Goal: Task Accomplishment & Management: Use online tool/utility

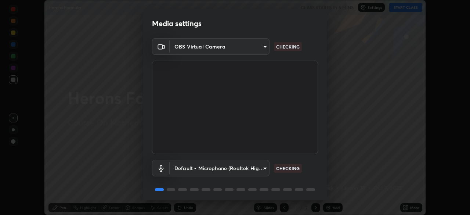
scroll to position [26, 0]
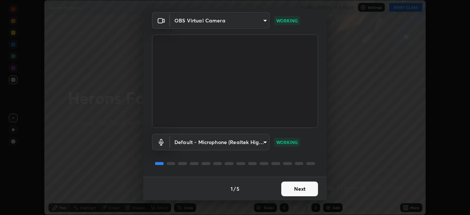
click at [305, 190] on button "Next" at bounding box center [299, 188] width 37 height 15
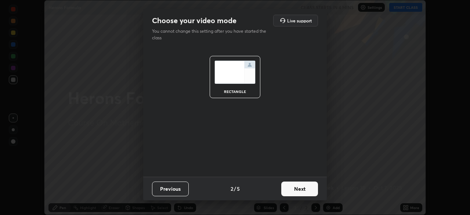
scroll to position [0, 0]
click at [311, 186] on button "Next" at bounding box center [299, 188] width 37 height 15
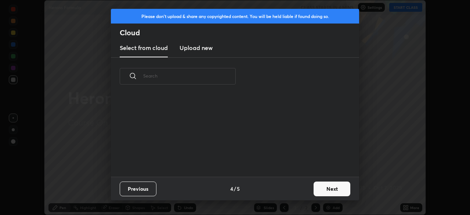
click at [318, 193] on button "Next" at bounding box center [332, 188] width 37 height 15
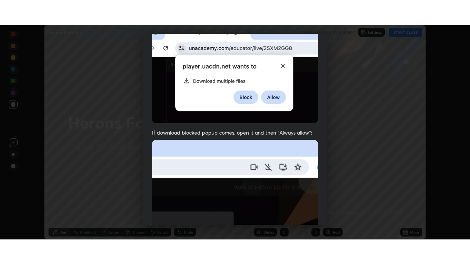
scroll to position [176, 0]
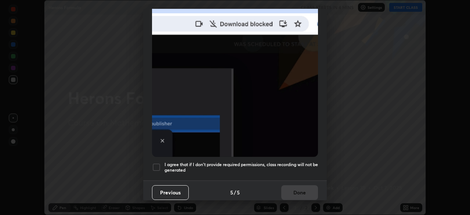
click at [311, 162] on h5 "I agree that if I don't provide required permissions, class recording will not …" at bounding box center [240, 167] width 153 height 11
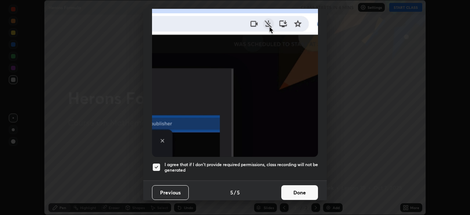
click at [304, 188] on button "Done" at bounding box center [299, 192] width 37 height 15
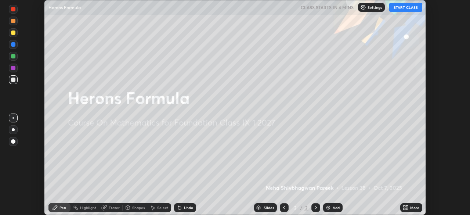
click at [412, 210] on div "More" at bounding box center [411, 207] width 22 height 9
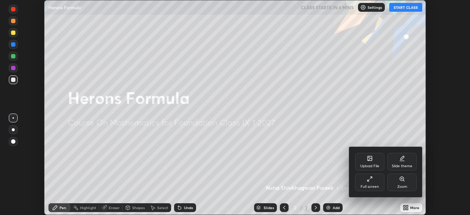
click at [373, 179] on div "Full screen" at bounding box center [369, 182] width 29 height 18
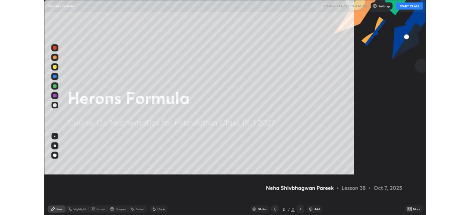
scroll to position [264, 470]
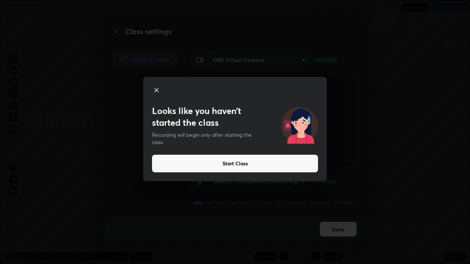
click at [230, 166] on button "Start Class" at bounding box center [235, 164] width 166 height 18
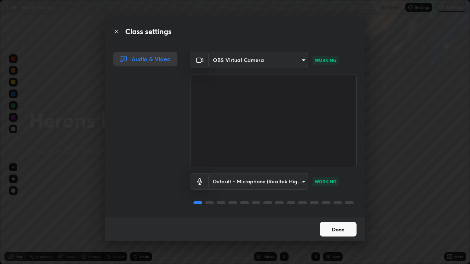
click at [338, 214] on button "Done" at bounding box center [338, 229] width 37 height 15
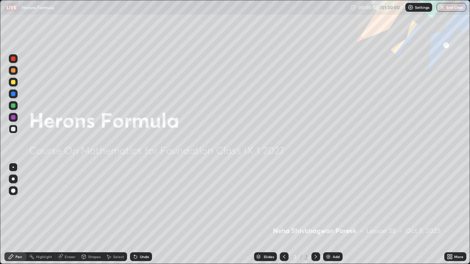
click at [330, 214] on div "Add" at bounding box center [332, 257] width 19 height 9
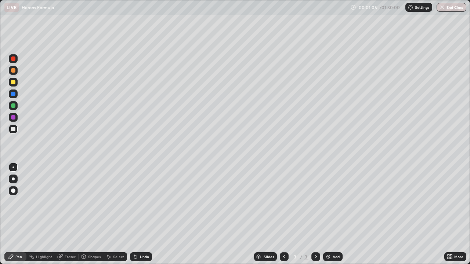
click at [91, 214] on div "Shapes" at bounding box center [94, 257] width 12 height 4
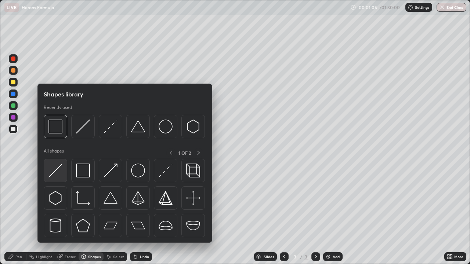
click at [59, 166] on img at bounding box center [55, 171] width 14 height 14
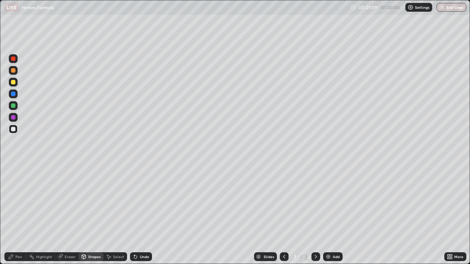
click at [15, 214] on div "Pen" at bounding box center [15, 257] width 22 height 9
click at [16, 83] on div at bounding box center [13, 82] width 9 height 9
click at [16, 128] on div at bounding box center [13, 129] width 9 height 9
click at [17, 84] on div at bounding box center [13, 82] width 9 height 9
click at [16, 128] on div at bounding box center [13, 129] width 9 height 9
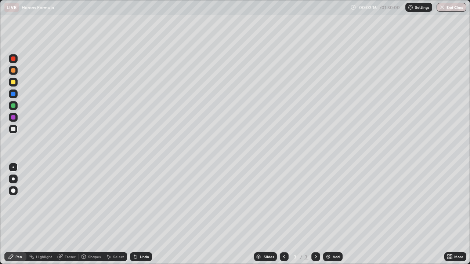
click at [119, 214] on div "Select" at bounding box center [118, 257] width 11 height 4
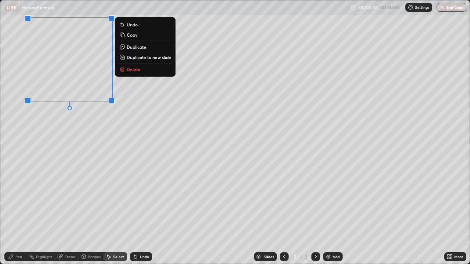
click at [86, 125] on div "0 ° Undo Copy Duplicate Duplicate to new slide Delete" at bounding box center [234, 132] width 469 height 264
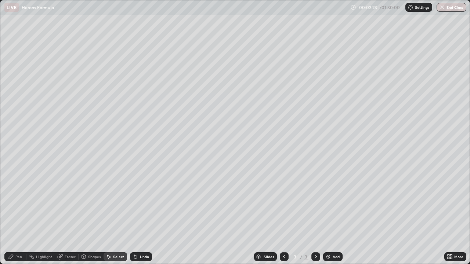
click at [17, 214] on div "Pen" at bounding box center [15, 257] width 22 height 9
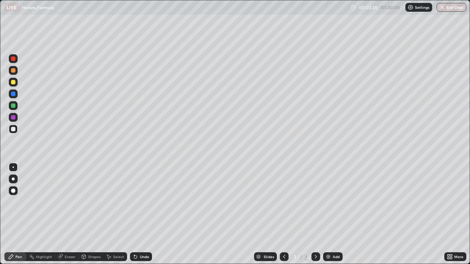
click at [16, 82] on div at bounding box center [13, 82] width 9 height 9
click at [17, 128] on div at bounding box center [13, 129] width 9 height 9
click at [118, 214] on div "Select" at bounding box center [118, 257] width 11 height 4
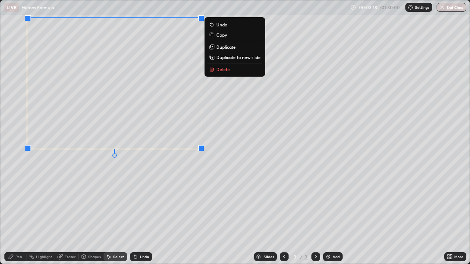
click at [141, 174] on div "0 ° Undo Copy Duplicate Duplicate to new slide Delete" at bounding box center [234, 132] width 469 height 264
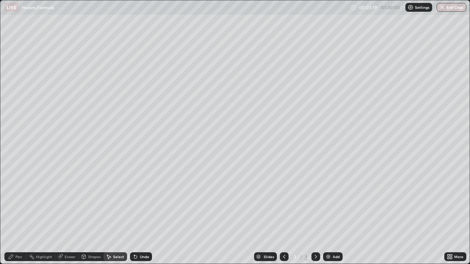
click at [16, 214] on div "Pen" at bounding box center [18, 257] width 7 height 4
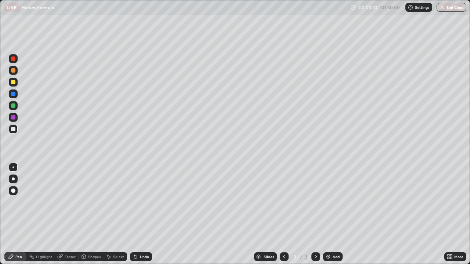
click at [17, 81] on div at bounding box center [13, 82] width 9 height 9
click at [16, 128] on div at bounding box center [13, 129] width 9 height 9
click at [16, 81] on div at bounding box center [13, 82] width 9 height 9
click at [16, 129] on div at bounding box center [13, 129] width 9 height 9
click at [116, 214] on div "Select" at bounding box center [118, 257] width 11 height 4
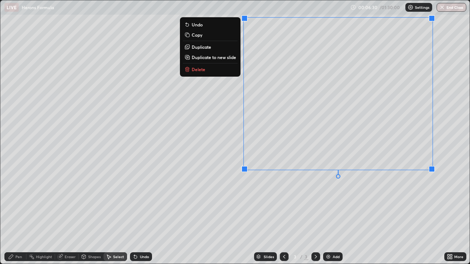
click at [301, 204] on div "0 ° Undo Copy Duplicate Duplicate to new slide Delete" at bounding box center [234, 132] width 469 height 264
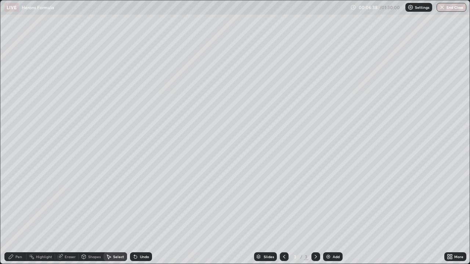
click at [17, 214] on div "Pen" at bounding box center [18, 257] width 7 height 4
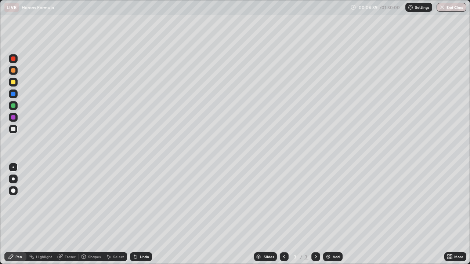
click at [17, 81] on div at bounding box center [13, 82] width 9 height 9
click at [448, 214] on icon at bounding box center [449, 256] width 2 height 2
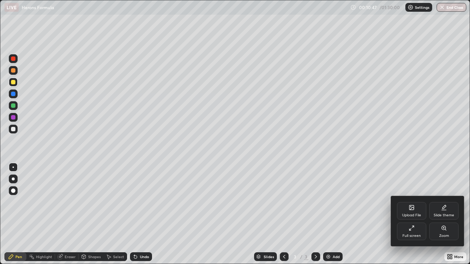
click at [410, 214] on icon at bounding box center [410, 230] width 2 height 2
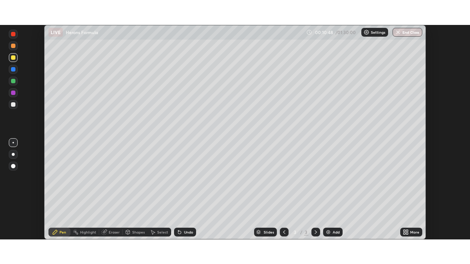
scroll to position [36496, 36241]
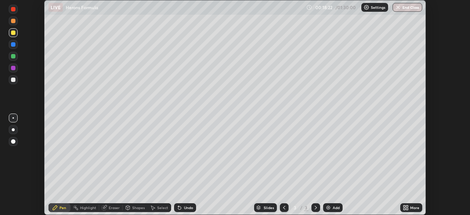
click at [406, 208] on icon at bounding box center [407, 209] width 2 height 2
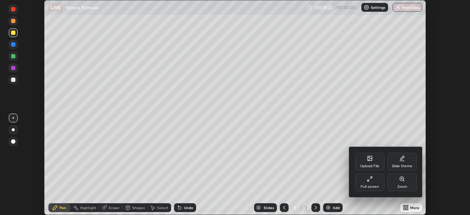
click at [374, 182] on div "Full screen" at bounding box center [369, 182] width 29 height 18
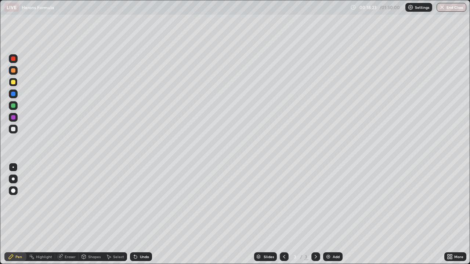
scroll to position [264, 470]
click at [330, 214] on img at bounding box center [328, 257] width 6 height 6
click at [17, 131] on div at bounding box center [13, 129] width 9 height 9
click at [92, 214] on div "Shapes" at bounding box center [94, 257] width 12 height 4
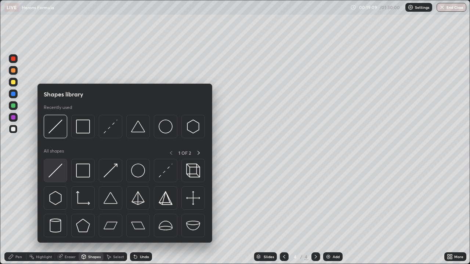
click at [60, 164] on img at bounding box center [55, 171] width 14 height 14
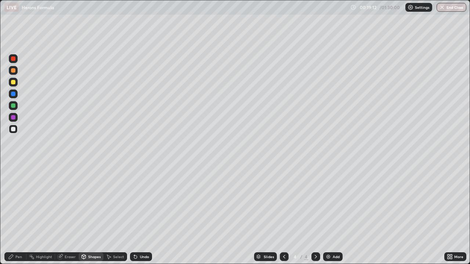
click at [16, 214] on div "Pen" at bounding box center [18, 257] width 7 height 4
click at [14, 82] on div at bounding box center [13, 82] width 4 height 4
click at [94, 214] on div "Shapes" at bounding box center [94, 257] width 12 height 4
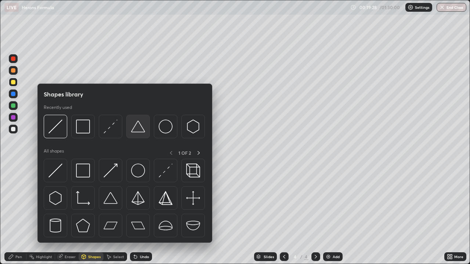
click at [137, 129] on img at bounding box center [138, 127] width 14 height 14
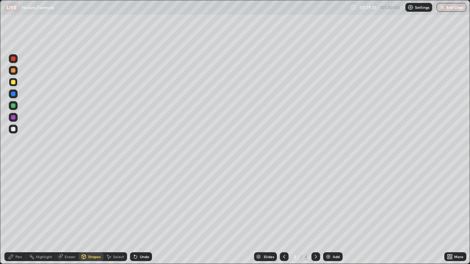
click at [16, 128] on div at bounding box center [13, 129] width 9 height 9
click at [140, 214] on div "Undo" at bounding box center [141, 257] width 22 height 9
click at [20, 214] on div "Pen" at bounding box center [18, 257] width 7 height 4
click at [16, 82] on div at bounding box center [13, 82] width 9 height 9
click at [16, 128] on div at bounding box center [13, 129] width 9 height 9
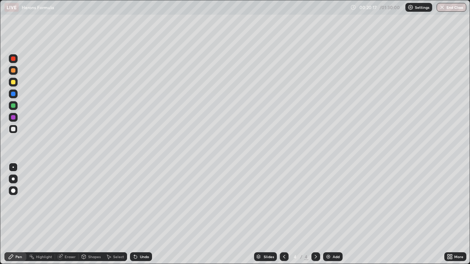
click at [117, 214] on div "Select" at bounding box center [118, 257] width 11 height 4
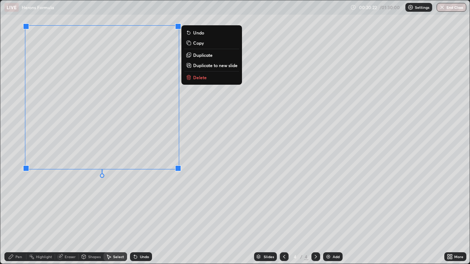
click at [138, 189] on div "0 ° Undo Copy Duplicate Duplicate to new slide Delete" at bounding box center [234, 132] width 469 height 264
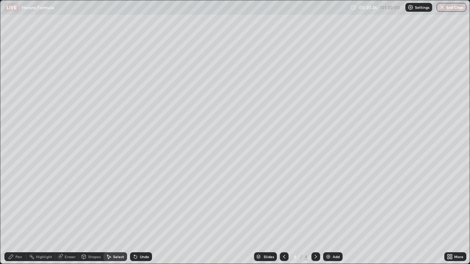
click at [16, 214] on div "Pen" at bounding box center [18, 257] width 7 height 4
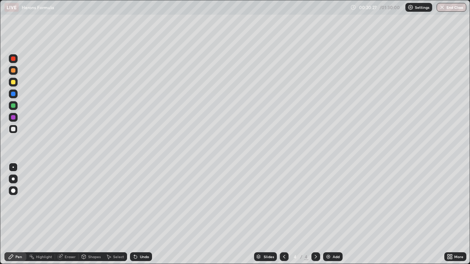
click at [16, 80] on div at bounding box center [13, 82] width 9 height 9
click at [16, 69] on div at bounding box center [13, 70] width 9 height 9
click at [14, 129] on div at bounding box center [13, 129] width 4 height 4
click at [114, 214] on div "Select" at bounding box center [118, 257] width 11 height 4
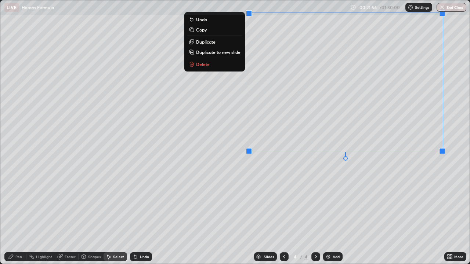
click at [388, 172] on div "0 ° Undo Copy Duplicate Duplicate to new slide Delete" at bounding box center [234, 132] width 469 height 264
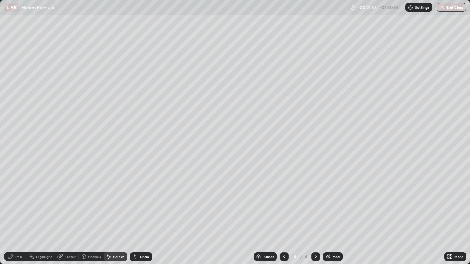
click at [22, 214] on div "Pen" at bounding box center [15, 257] width 22 height 9
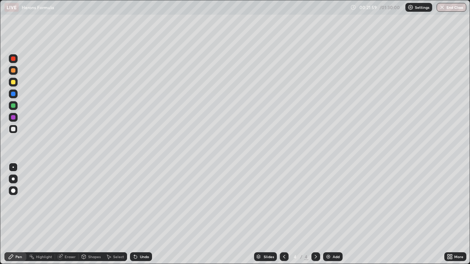
click at [13, 81] on div at bounding box center [13, 82] width 4 height 4
click at [16, 128] on div at bounding box center [13, 129] width 9 height 9
click at [70, 214] on div "Eraser" at bounding box center [70, 257] width 11 height 4
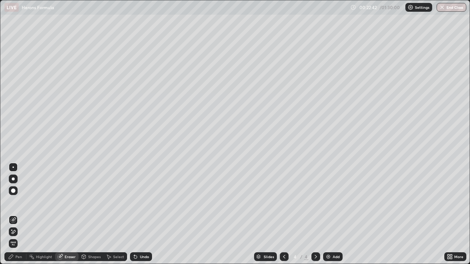
click at [22, 214] on div "Pen" at bounding box center [18, 257] width 7 height 4
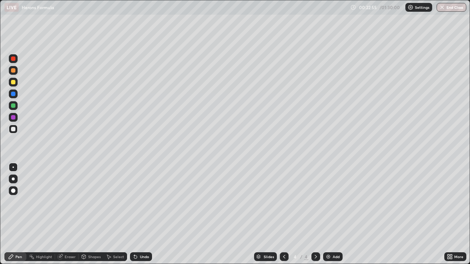
click at [115, 214] on div "Select" at bounding box center [118, 257] width 11 height 4
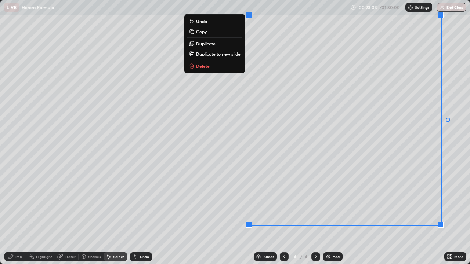
click at [321, 214] on div "0 ° Undo Copy Duplicate Duplicate to new slide Delete" at bounding box center [234, 132] width 469 height 264
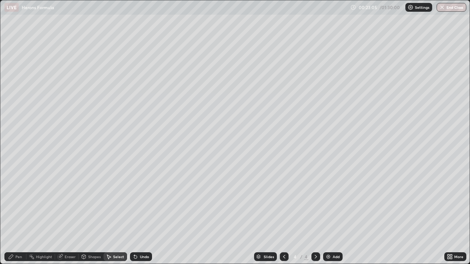
click at [18, 214] on div "Pen" at bounding box center [18, 257] width 7 height 4
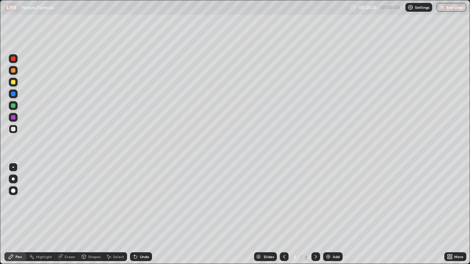
click at [65, 214] on div "Eraser" at bounding box center [70, 257] width 11 height 4
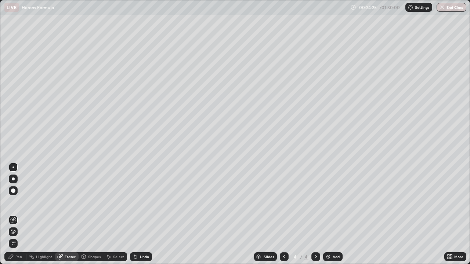
click at [0, 214] on div "Setting up your live class" at bounding box center [235, 132] width 470 height 264
click at [15, 214] on div "Pen" at bounding box center [15, 257] width 22 height 9
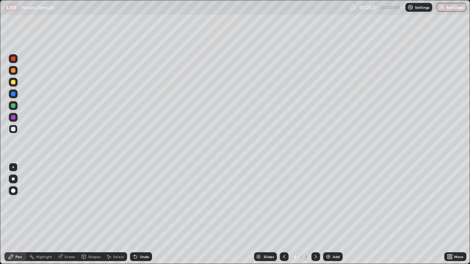
click at [17, 84] on div at bounding box center [13, 82] width 9 height 9
click at [333, 214] on div "Add" at bounding box center [336, 257] width 7 height 4
click at [16, 130] on div at bounding box center [13, 129] width 9 height 9
click at [92, 214] on div "Shapes" at bounding box center [91, 257] width 25 height 9
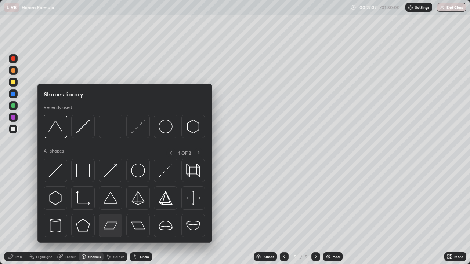
click at [112, 214] on img at bounding box center [111, 226] width 14 height 14
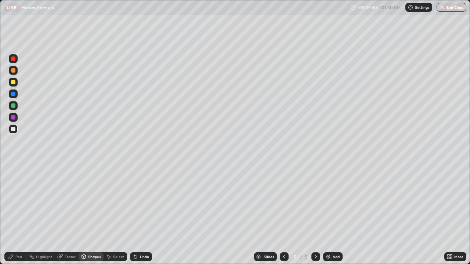
click at [90, 214] on div "Shapes" at bounding box center [94, 257] width 12 height 4
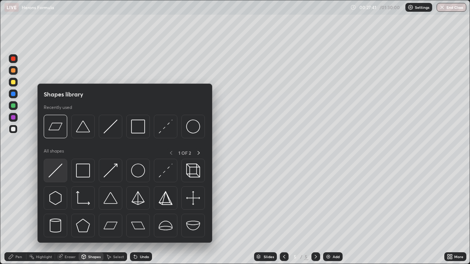
click at [58, 164] on img at bounding box center [55, 171] width 14 height 14
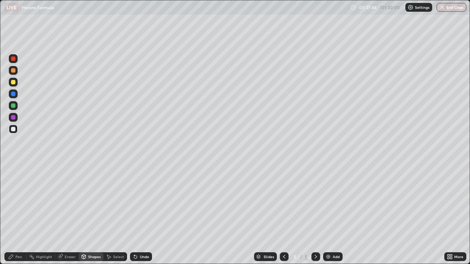
click at [19, 214] on div "Pen" at bounding box center [15, 257] width 22 height 9
click at [17, 79] on div at bounding box center [13, 82] width 9 height 9
click at [92, 214] on div "Shapes" at bounding box center [94, 257] width 12 height 4
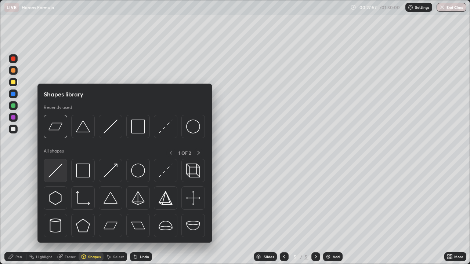
click at [58, 166] on img at bounding box center [55, 171] width 14 height 14
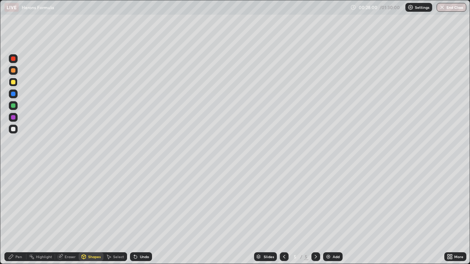
click at [19, 214] on div "Pen" at bounding box center [18, 257] width 7 height 4
click at [16, 130] on div at bounding box center [13, 129] width 9 height 9
click at [17, 118] on div at bounding box center [13, 117] width 9 height 9
click at [16, 128] on div at bounding box center [13, 129] width 9 height 9
click at [17, 80] on div at bounding box center [13, 82] width 9 height 9
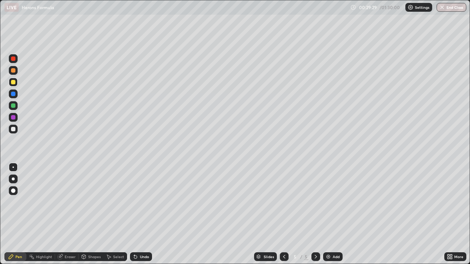
click at [12, 105] on div at bounding box center [13, 106] width 4 height 4
click at [15, 131] on div at bounding box center [13, 129] width 4 height 4
click at [16, 117] on div at bounding box center [13, 117] width 9 height 9
click at [119, 214] on div "Select" at bounding box center [118, 257] width 11 height 4
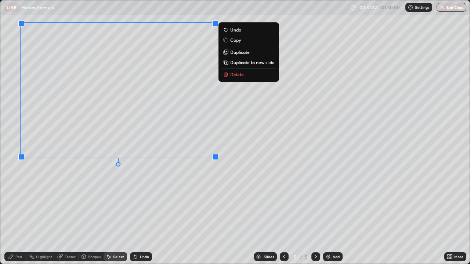
click at [177, 171] on div "0 ° Undo Copy Duplicate Duplicate to new slide Delete" at bounding box center [234, 132] width 469 height 264
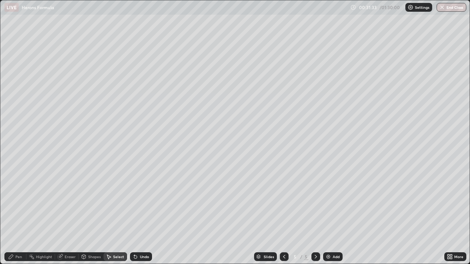
click at [89, 214] on div "Shapes" at bounding box center [94, 257] width 12 height 4
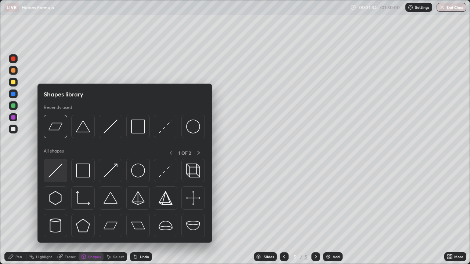
click at [59, 166] on img at bounding box center [55, 171] width 14 height 14
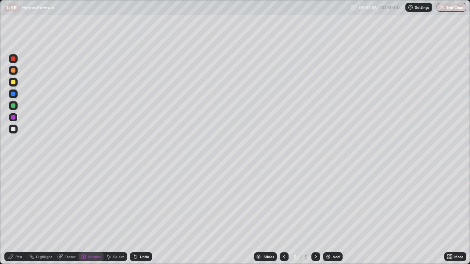
click at [17, 214] on div "Pen" at bounding box center [18, 257] width 7 height 4
click at [16, 129] on div at bounding box center [13, 129] width 9 height 9
click at [333, 214] on div "Add" at bounding box center [336, 257] width 7 height 4
click at [90, 214] on div "Shapes" at bounding box center [94, 257] width 12 height 4
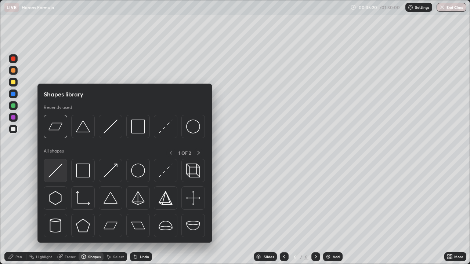
click at [61, 164] on img at bounding box center [55, 171] width 14 height 14
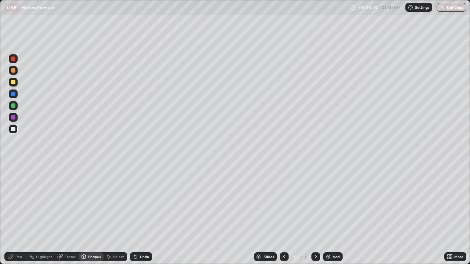
click at [18, 214] on div "Pen" at bounding box center [18, 257] width 7 height 4
click at [16, 81] on div at bounding box center [13, 82] width 9 height 9
click at [17, 71] on div at bounding box center [13, 70] width 9 height 9
click at [89, 214] on div "Shapes" at bounding box center [94, 257] width 12 height 4
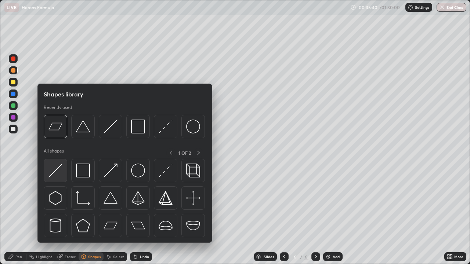
click at [57, 167] on img at bounding box center [55, 171] width 14 height 14
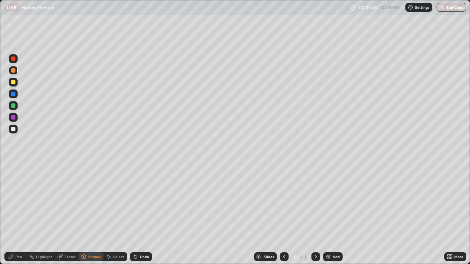
click at [17, 214] on div "Pen" at bounding box center [15, 257] width 22 height 9
click at [16, 127] on div at bounding box center [13, 129] width 9 height 9
click at [16, 130] on div at bounding box center [13, 129] width 9 height 9
click at [16, 70] on div at bounding box center [13, 70] width 9 height 9
click at [14, 82] on div at bounding box center [13, 82] width 4 height 4
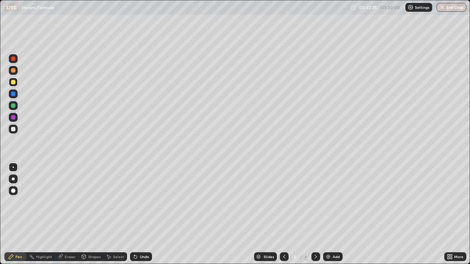
click at [16, 129] on div at bounding box center [13, 129] width 9 height 9
click at [16, 81] on div at bounding box center [13, 82] width 9 height 9
click at [140, 214] on div "Undo" at bounding box center [144, 257] width 9 height 4
click at [141, 214] on div "Undo" at bounding box center [144, 257] width 9 height 4
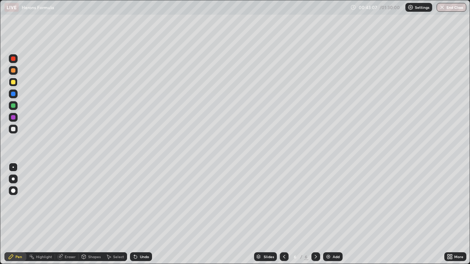
click at [141, 214] on div "Undo" at bounding box center [144, 257] width 9 height 4
click at [17, 131] on div at bounding box center [13, 129] width 9 height 9
click at [14, 82] on div at bounding box center [13, 82] width 4 height 4
click at [17, 130] on div at bounding box center [13, 129] width 9 height 9
click at [116, 214] on div "Select" at bounding box center [118, 257] width 11 height 4
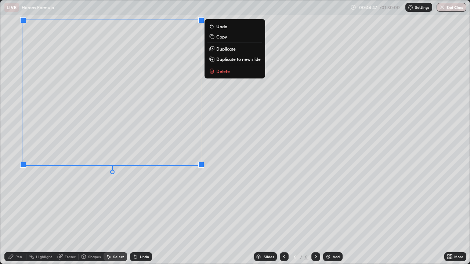
click at [253, 190] on div "0 ° Undo Copy Duplicate Duplicate to new slide Delete" at bounding box center [234, 132] width 469 height 264
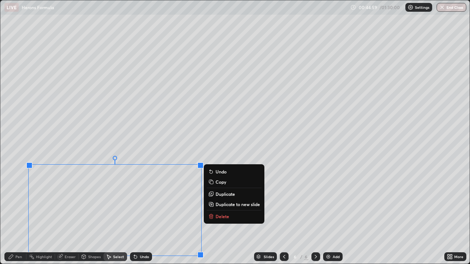
click at [214, 140] on div "0 ° Undo Copy Duplicate Duplicate to new slide Delete" at bounding box center [234, 132] width 469 height 264
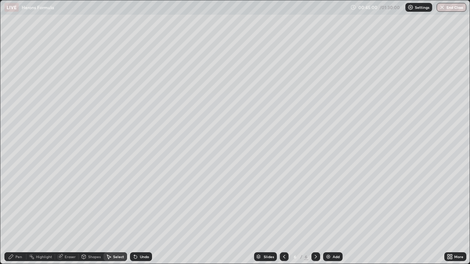
click at [25, 214] on div "Pen" at bounding box center [15, 257] width 22 height 15
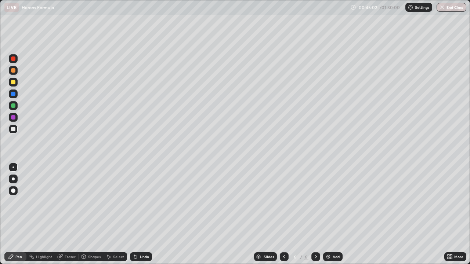
click at [17, 81] on div at bounding box center [13, 82] width 9 height 9
click at [14, 127] on div at bounding box center [13, 129] width 4 height 4
click at [15, 104] on div at bounding box center [13, 105] width 9 height 9
click at [142, 214] on div "Undo" at bounding box center [144, 257] width 9 height 4
click at [141, 214] on div "Undo" at bounding box center [144, 257] width 9 height 4
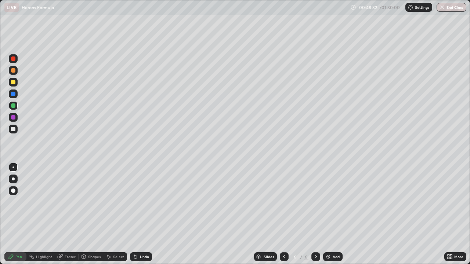
click at [141, 214] on div "Undo" at bounding box center [144, 257] width 9 height 4
click at [142, 214] on div "Undo" at bounding box center [144, 257] width 9 height 4
click at [140, 214] on div "Undo" at bounding box center [144, 257] width 9 height 4
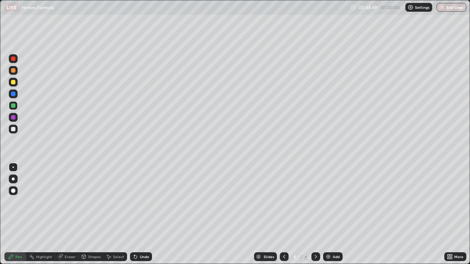
click at [142, 214] on div "Undo" at bounding box center [141, 257] width 22 height 9
click at [142, 214] on div "Undo" at bounding box center [144, 257] width 9 height 4
click at [141, 214] on div "Undo" at bounding box center [144, 257] width 9 height 4
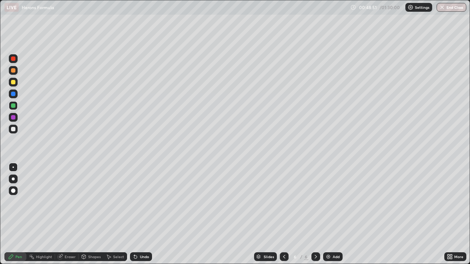
click at [141, 214] on div "Undo" at bounding box center [144, 257] width 9 height 4
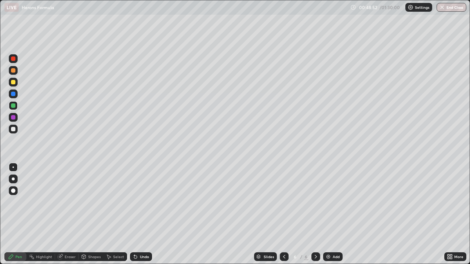
click at [141, 214] on div "Undo" at bounding box center [144, 257] width 9 height 4
click at [17, 130] on div at bounding box center [13, 129] width 9 height 9
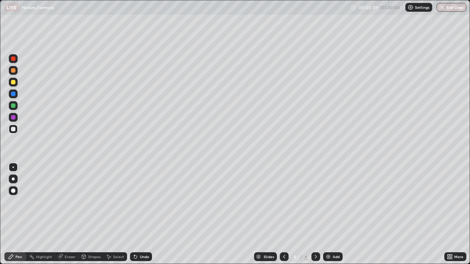
click at [141, 214] on div "Undo" at bounding box center [144, 257] width 9 height 4
click at [16, 83] on div at bounding box center [13, 82] width 9 height 9
click at [0, 214] on div "Setting up your live class" at bounding box center [235, 132] width 470 height 264
click at [142, 214] on div "Undo" at bounding box center [144, 257] width 9 height 4
click at [14, 129] on div at bounding box center [13, 129] width 4 height 4
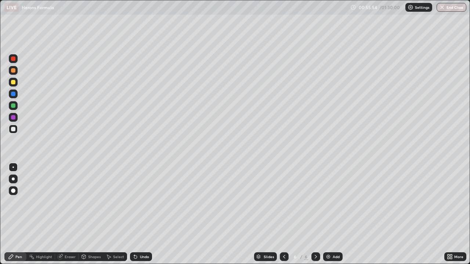
click at [333, 214] on div "Add" at bounding box center [336, 257] width 7 height 4
click at [92, 214] on div "Shapes" at bounding box center [91, 257] width 25 height 9
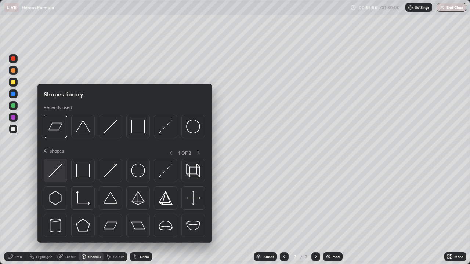
click at [59, 167] on img at bounding box center [55, 171] width 14 height 14
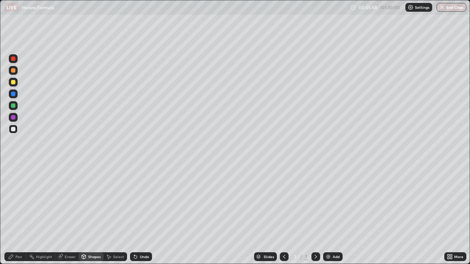
click at [18, 214] on div "Pen" at bounding box center [15, 257] width 22 height 9
click at [16, 83] on div at bounding box center [13, 82] width 9 height 9
click at [16, 130] on div at bounding box center [13, 129] width 9 height 9
click at [16, 81] on div at bounding box center [13, 82] width 9 height 9
click at [120, 214] on div "Select" at bounding box center [118, 257] width 11 height 4
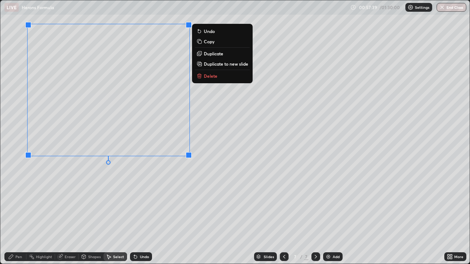
click at [153, 178] on div "0 ° Undo Copy Duplicate Duplicate to new slide Delete" at bounding box center [234, 132] width 469 height 264
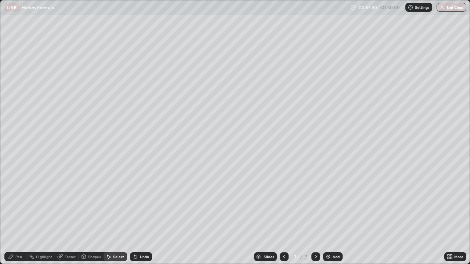
click at [17, 214] on div "Pen" at bounding box center [18, 257] width 7 height 4
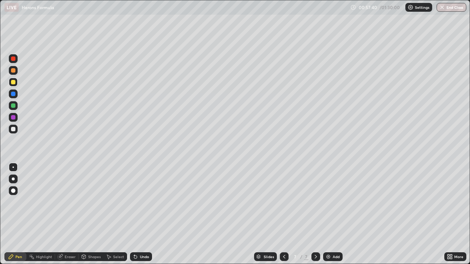
click at [16, 128] on div at bounding box center [13, 129] width 9 height 9
click at [17, 69] on div at bounding box center [13, 70] width 9 height 9
click at [72, 214] on div "Eraser" at bounding box center [66, 257] width 23 height 9
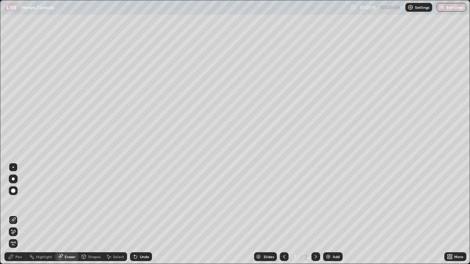
click at [21, 214] on div "Pen" at bounding box center [18, 257] width 7 height 4
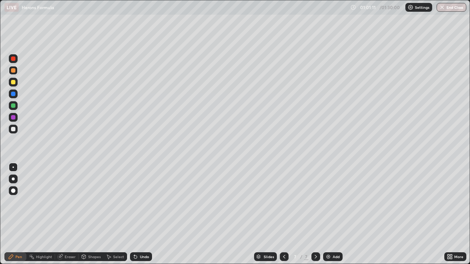
click at [22, 214] on div "Pen" at bounding box center [18, 257] width 7 height 4
click at [283, 214] on icon at bounding box center [284, 257] width 6 height 6
click at [315, 214] on icon at bounding box center [316, 257] width 6 height 6
click at [327, 214] on img at bounding box center [328, 257] width 6 height 6
click at [16, 130] on div at bounding box center [13, 129] width 9 height 9
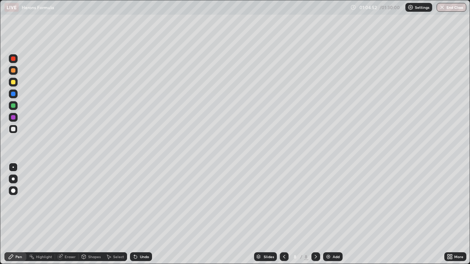
click at [91, 214] on div "Shapes" at bounding box center [94, 257] width 12 height 4
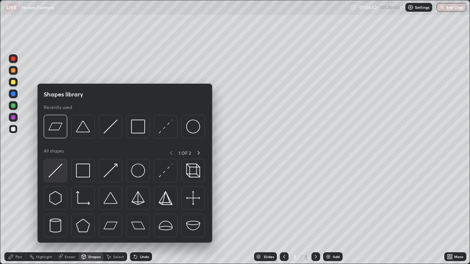
click at [59, 166] on img at bounding box center [55, 171] width 14 height 14
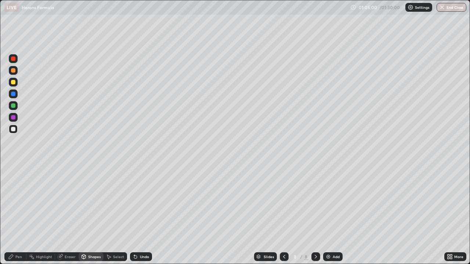
click at [17, 214] on div "Pen" at bounding box center [18, 257] width 7 height 4
click at [16, 82] on div at bounding box center [13, 82] width 9 height 9
click at [17, 70] on div at bounding box center [13, 70] width 9 height 9
click at [63, 214] on div "Eraser" at bounding box center [66, 257] width 23 height 9
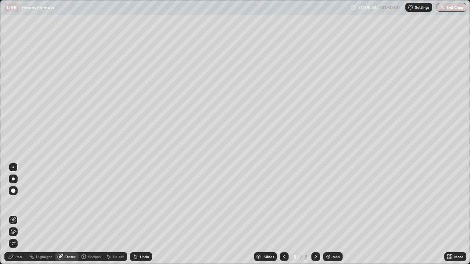
click at [91, 214] on div "Shapes" at bounding box center [91, 257] width 25 height 9
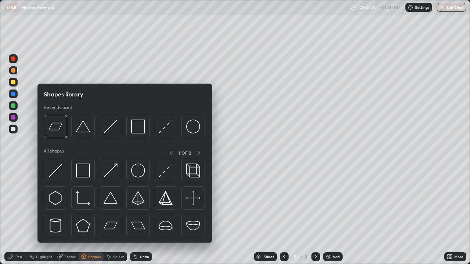
click at [17, 130] on div at bounding box center [13, 129] width 9 height 9
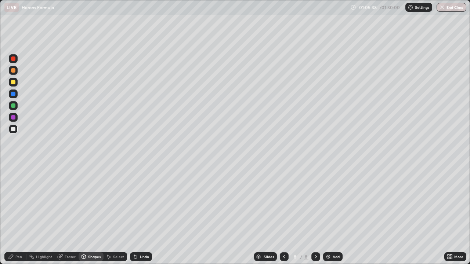
click at [96, 214] on div "Shapes" at bounding box center [94, 257] width 12 height 4
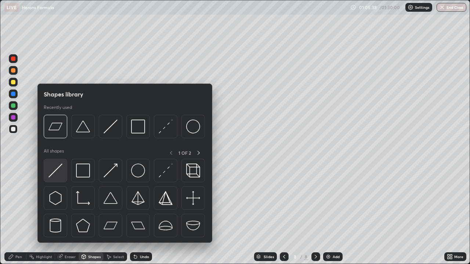
click at [58, 166] on img at bounding box center [55, 171] width 14 height 14
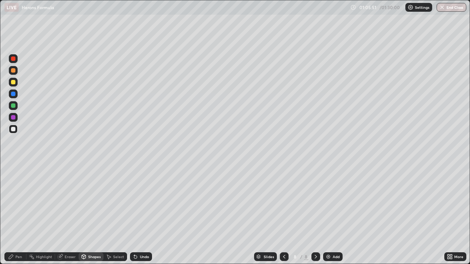
click at [12, 214] on icon at bounding box center [11, 257] width 6 height 6
click at [16, 82] on div at bounding box center [13, 82] width 9 height 9
click at [17, 105] on div at bounding box center [13, 105] width 9 height 9
click at [89, 214] on div "Shapes" at bounding box center [94, 257] width 12 height 4
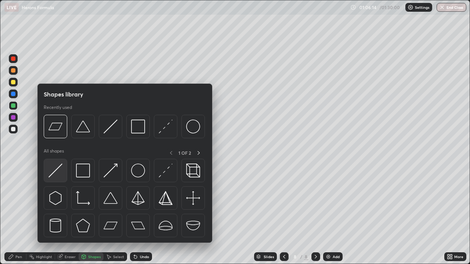
click at [59, 166] on img at bounding box center [55, 171] width 14 height 14
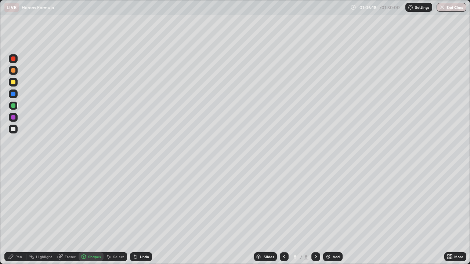
click at [18, 214] on div "Pen" at bounding box center [15, 257] width 22 height 9
click at [17, 130] on div at bounding box center [13, 129] width 9 height 9
click at [17, 80] on div at bounding box center [13, 82] width 9 height 9
click at [16, 104] on div at bounding box center [13, 105] width 9 height 9
click at [16, 129] on div at bounding box center [13, 129] width 9 height 9
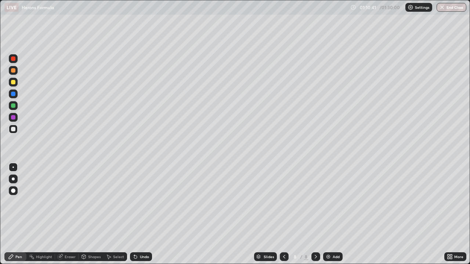
click at [68, 214] on div "Eraser" at bounding box center [70, 257] width 11 height 4
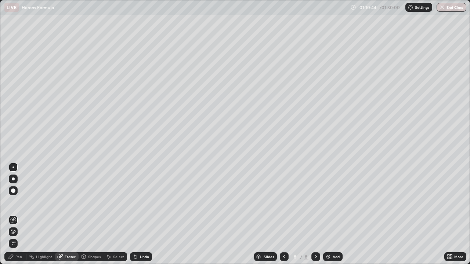
click at [22, 214] on div "Pen" at bounding box center [18, 257] width 7 height 4
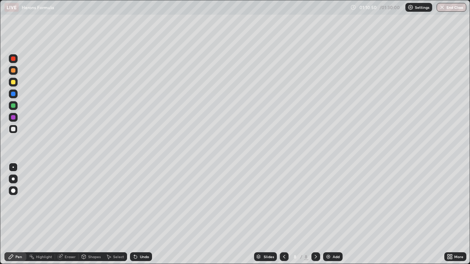
click at [17, 81] on div at bounding box center [13, 82] width 9 height 9
click at [16, 129] on div at bounding box center [13, 129] width 9 height 9
click at [17, 214] on div "Pen" at bounding box center [18, 257] width 7 height 4
click at [14, 85] on div at bounding box center [13, 82] width 9 height 9
click at [333, 214] on div "Add" at bounding box center [336, 257] width 7 height 4
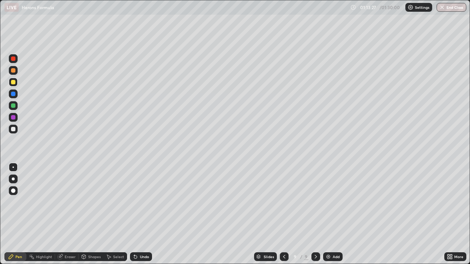
click at [16, 128] on div at bounding box center [13, 129] width 9 height 9
click at [88, 214] on div "Shapes" at bounding box center [94, 257] width 12 height 4
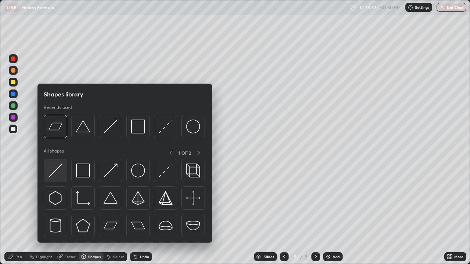
click at [59, 165] on img at bounding box center [55, 171] width 14 height 14
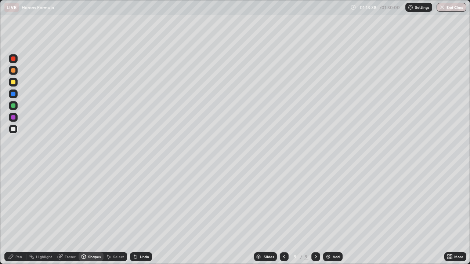
click at [141, 214] on div "Undo" at bounding box center [144, 257] width 9 height 4
click at [141, 214] on div "Undo" at bounding box center [141, 257] width 22 height 9
click at [140, 214] on div "Undo" at bounding box center [141, 257] width 22 height 9
click at [17, 70] on div at bounding box center [13, 70] width 9 height 9
click at [16, 214] on div "Pen" at bounding box center [18, 257] width 7 height 4
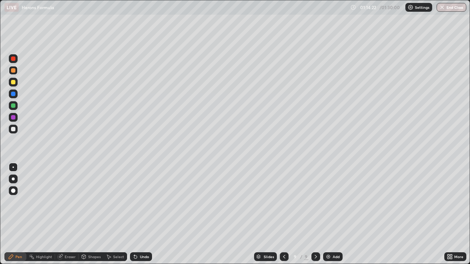
click at [16, 83] on div at bounding box center [13, 82] width 9 height 9
click at [68, 214] on div "Eraser" at bounding box center [70, 257] width 11 height 4
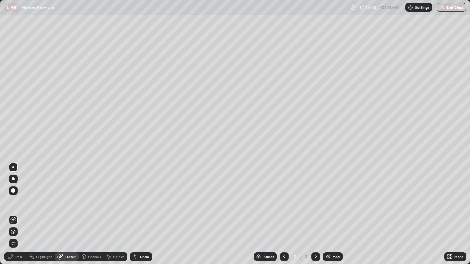
click at [15, 214] on div "Pen" at bounding box center [18, 257] width 7 height 4
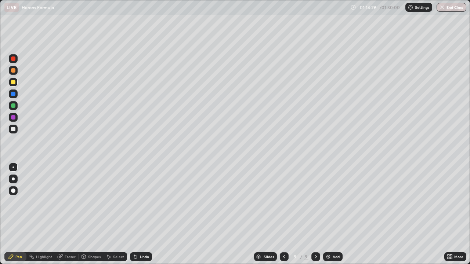
click at [16, 130] on div at bounding box center [13, 129] width 9 height 9
click at [90, 214] on div "Shapes" at bounding box center [94, 257] width 12 height 4
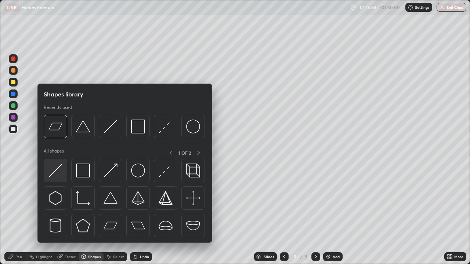
click at [58, 165] on img at bounding box center [55, 171] width 14 height 14
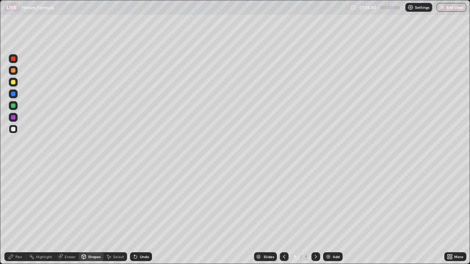
click at [16, 83] on div at bounding box center [13, 82] width 9 height 9
click at [140, 214] on div "Undo" at bounding box center [141, 257] width 22 height 9
click at [18, 214] on div "Pen" at bounding box center [18, 257] width 7 height 4
click at [16, 94] on div at bounding box center [13, 94] width 9 height 9
click at [328, 214] on img at bounding box center [328, 257] width 6 height 6
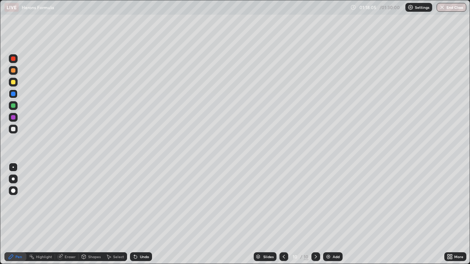
click at [283, 214] on icon at bounding box center [284, 257] width 6 height 6
click at [284, 214] on icon at bounding box center [284, 257] width 6 height 6
click at [313, 214] on icon at bounding box center [316, 257] width 6 height 6
click at [261, 214] on div "Slides" at bounding box center [265, 257] width 23 height 9
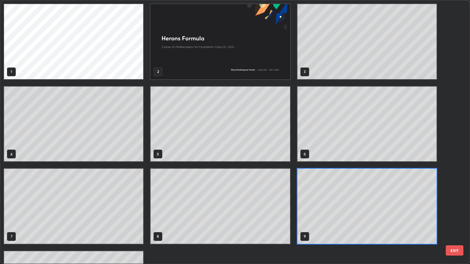
scroll to position [261, 465]
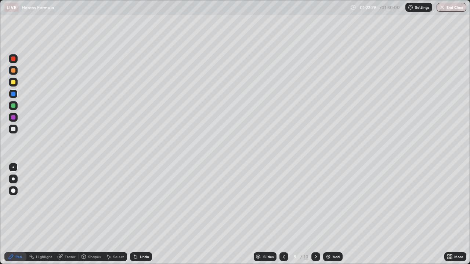
click at [443, 7] on img "button" at bounding box center [442, 7] width 6 height 6
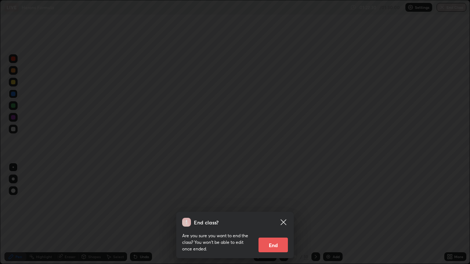
click at [273, 214] on button "End" at bounding box center [272, 245] width 29 height 15
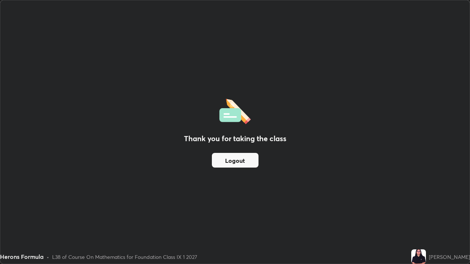
click at [232, 162] on button "Logout" at bounding box center [235, 160] width 47 height 15
